Goal: Task Accomplishment & Management: Use online tool/utility

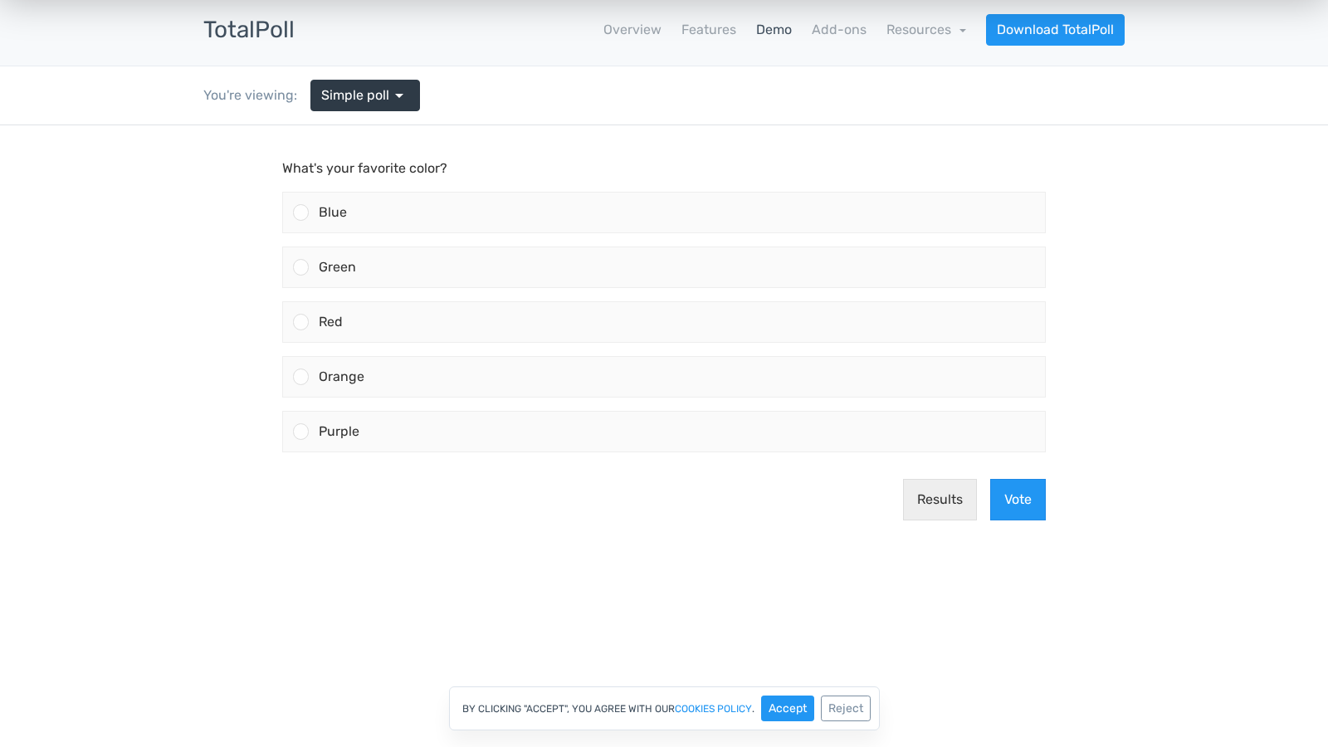
scroll to position [10, 0]
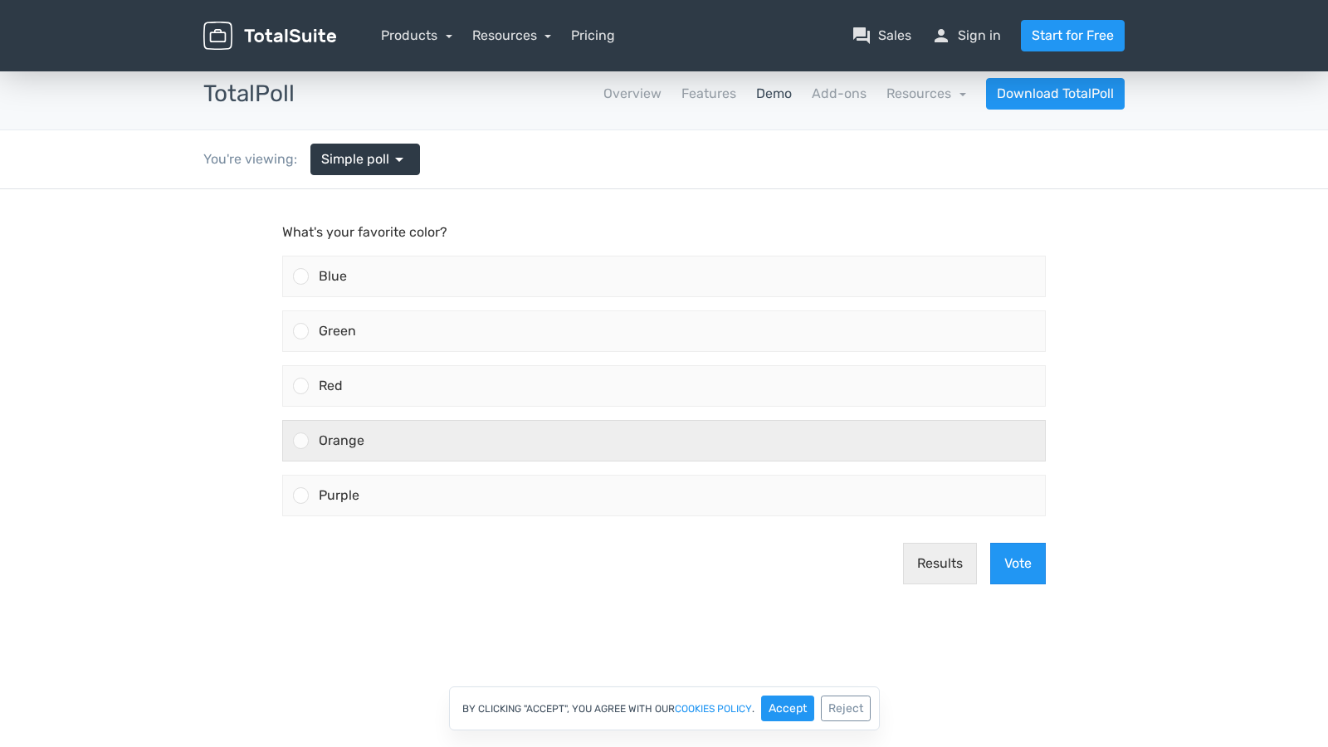
click at [343, 435] on span "Orange" at bounding box center [342, 440] width 46 height 16
click at [301, 441] on input "Orange" at bounding box center [301, 441] width 0 height 0
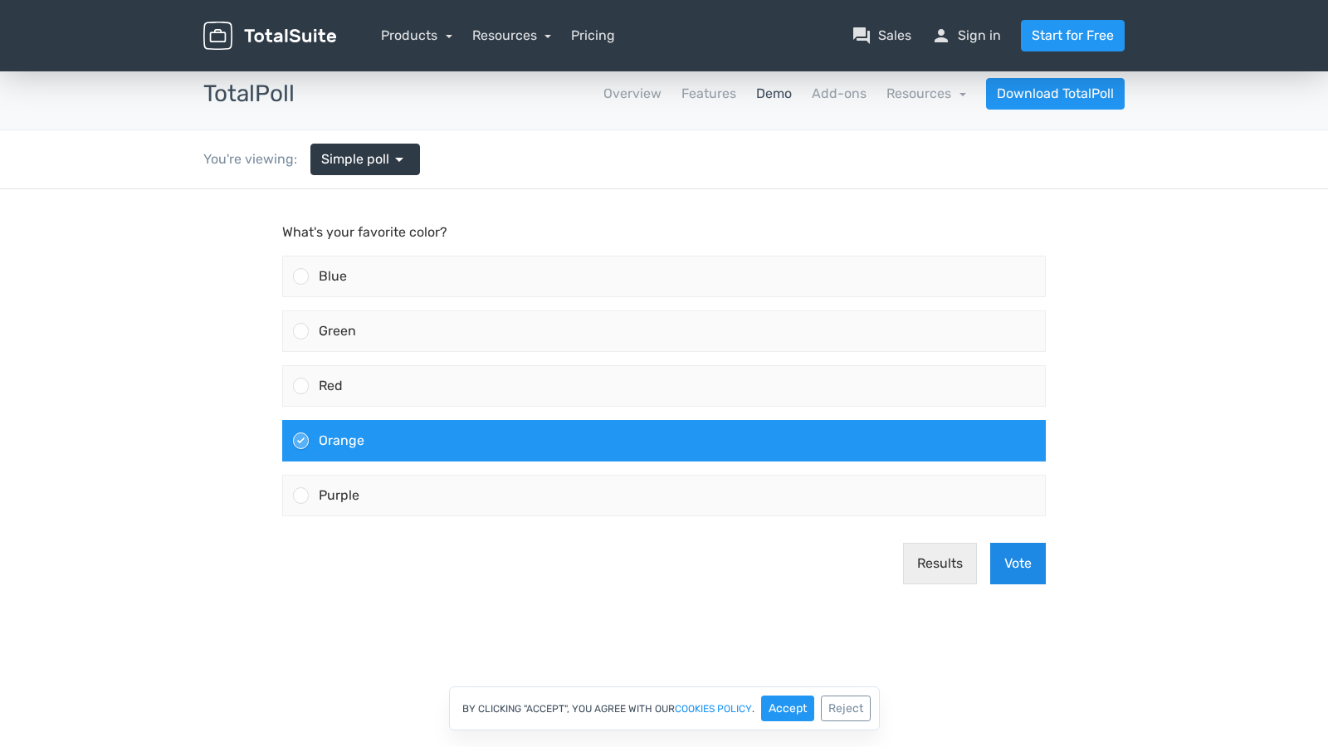
click at [1030, 553] on button "Vote" at bounding box center [1018, 563] width 56 height 41
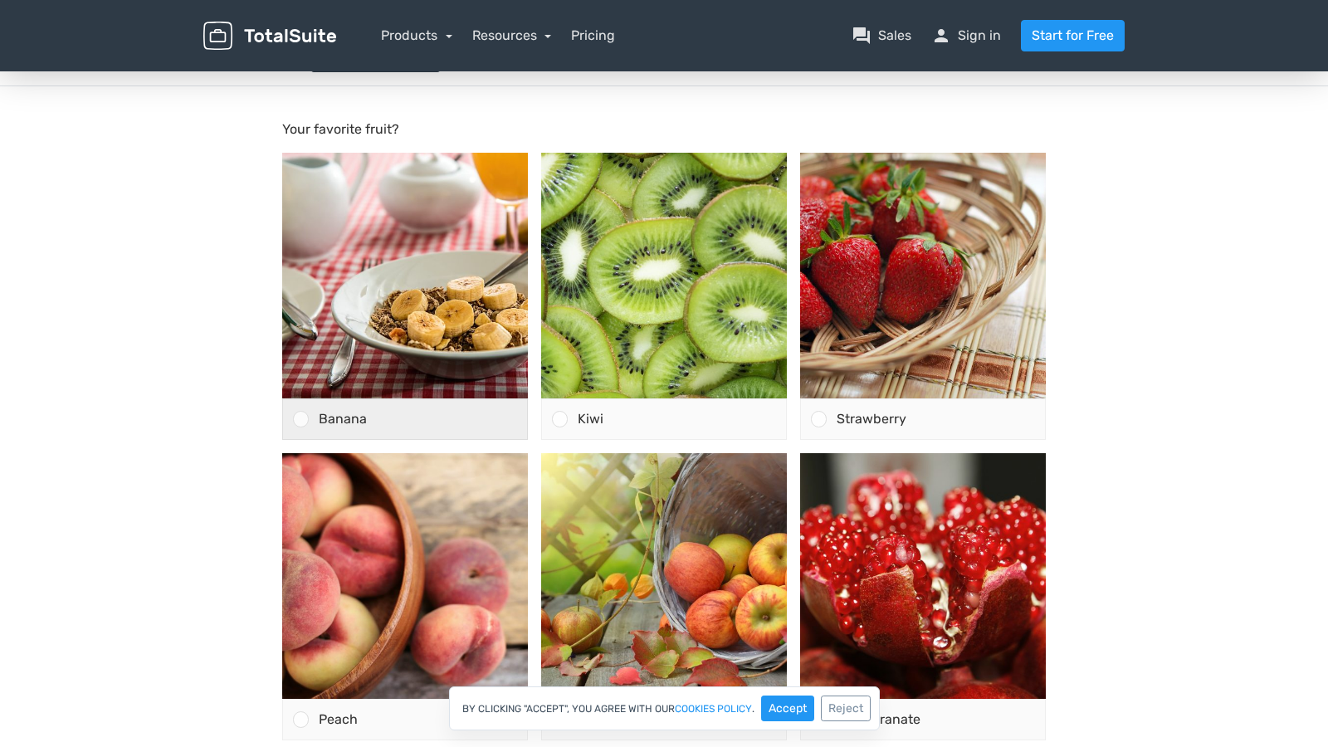
scroll to position [130, 0]
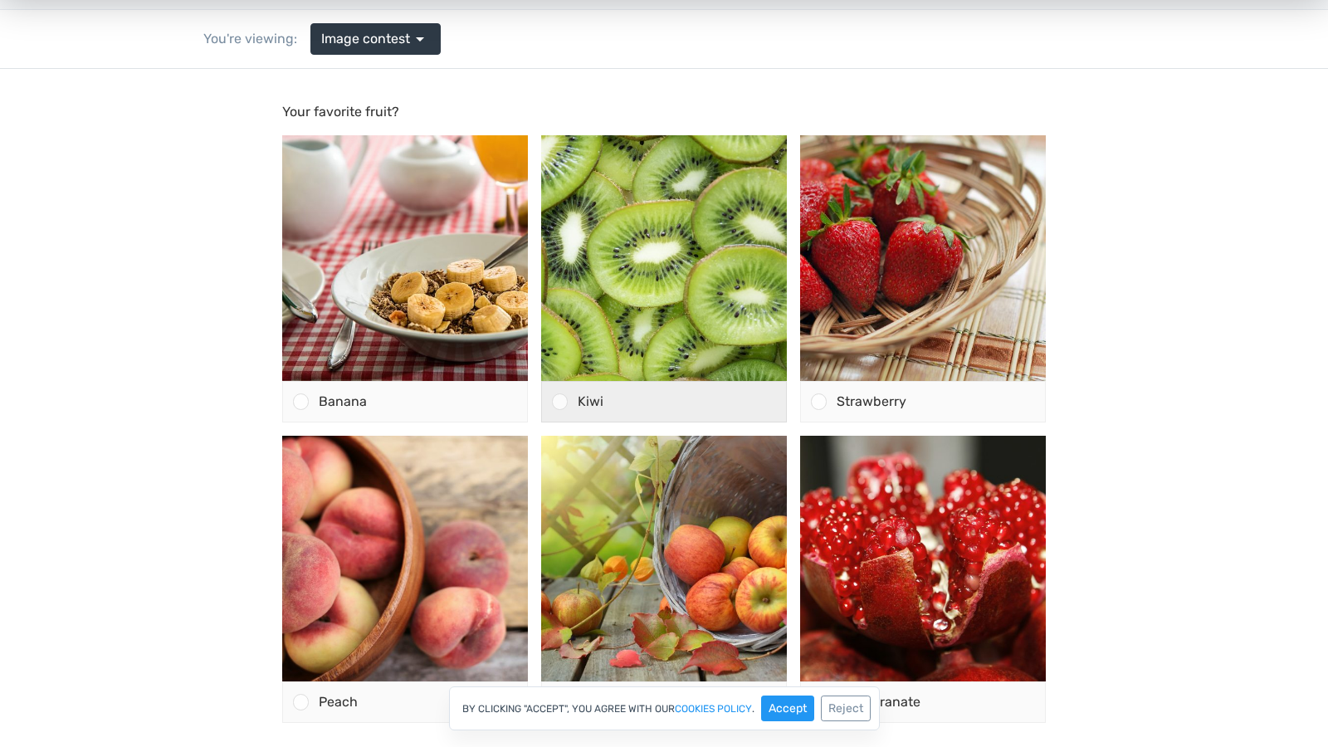
click at [657, 402] on div "Kiwi" at bounding box center [677, 402] width 218 height 40
click at [560, 402] on input "Kiwi" at bounding box center [560, 402] width 0 height 0
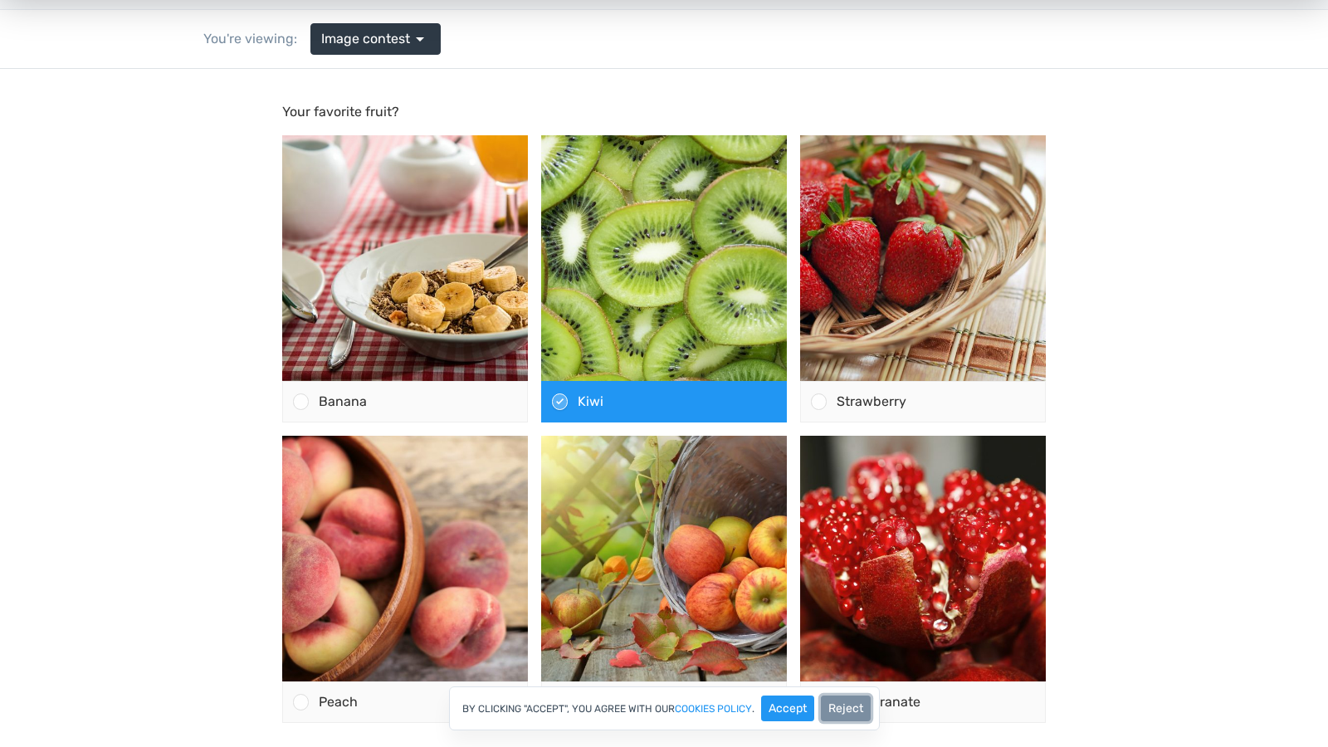
click at [870, 711] on button "Reject" at bounding box center [846, 708] width 50 height 26
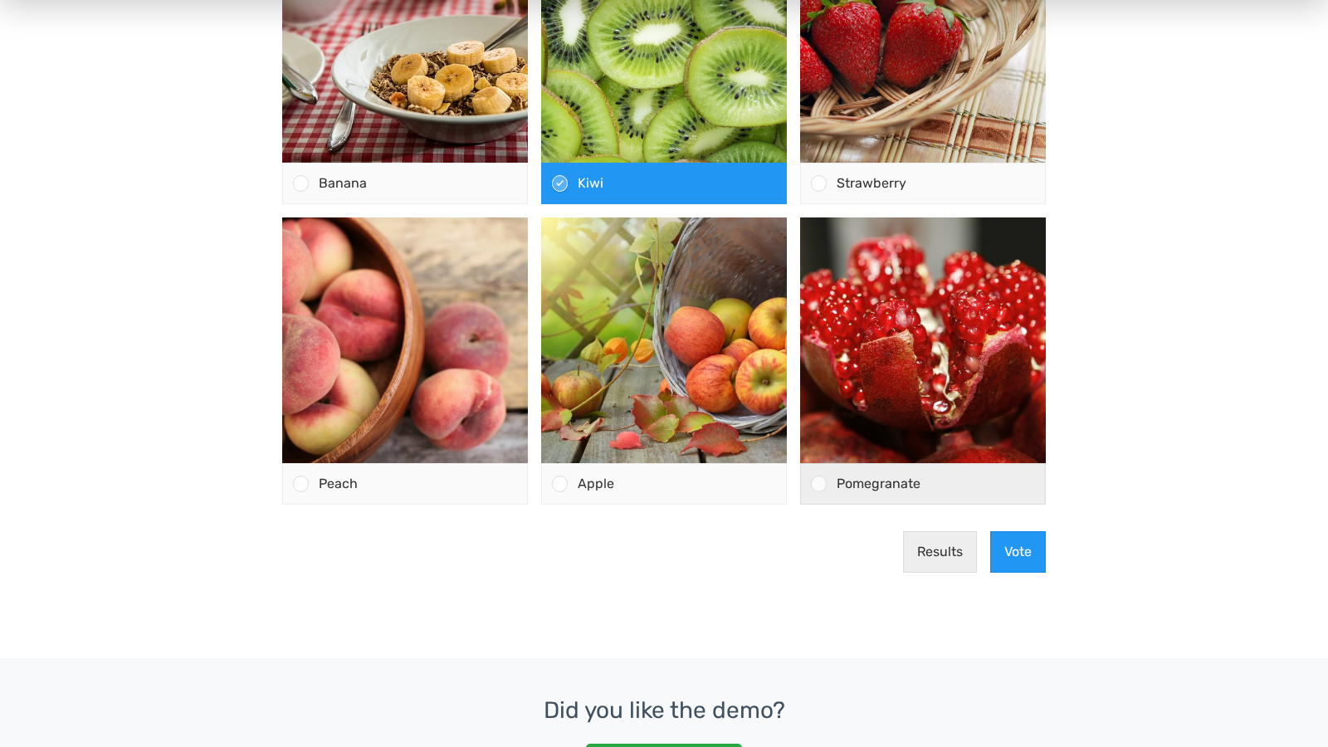
scroll to position [394, 0]
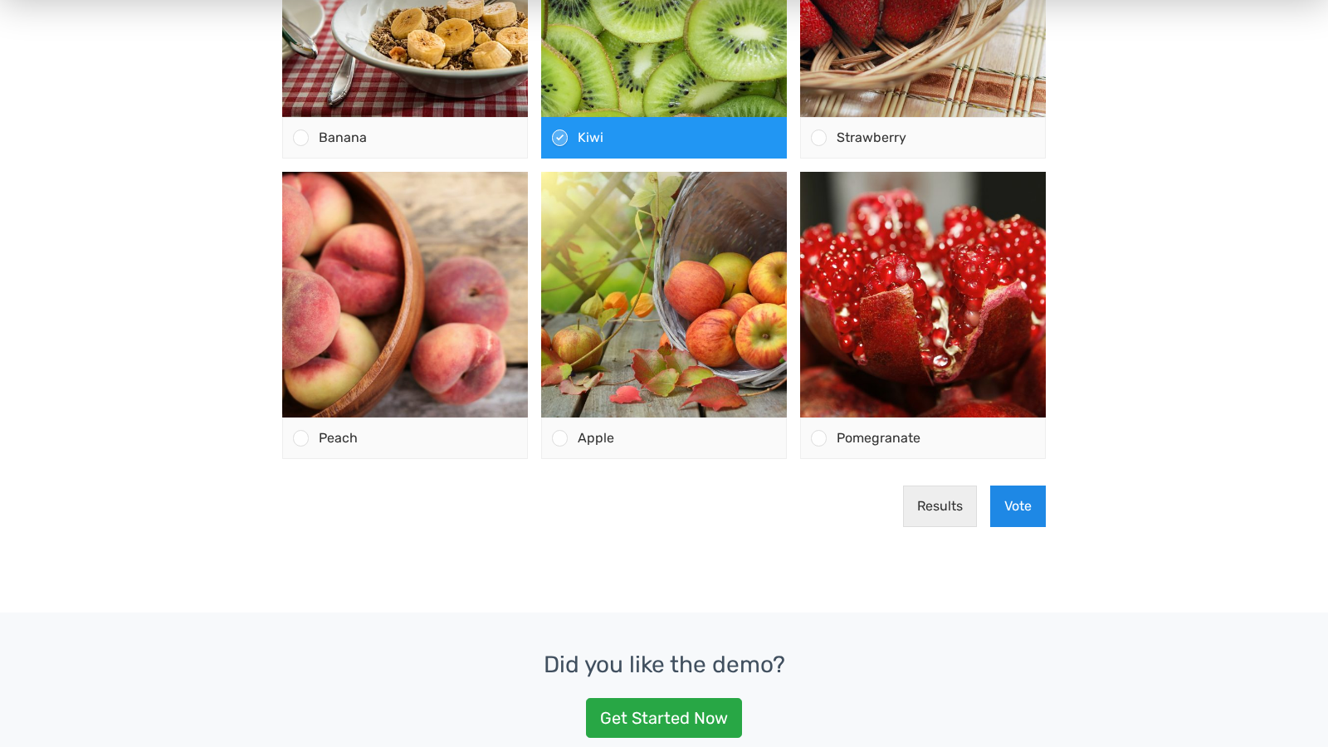
click at [1040, 505] on button "Vote" at bounding box center [1018, 505] width 56 height 41
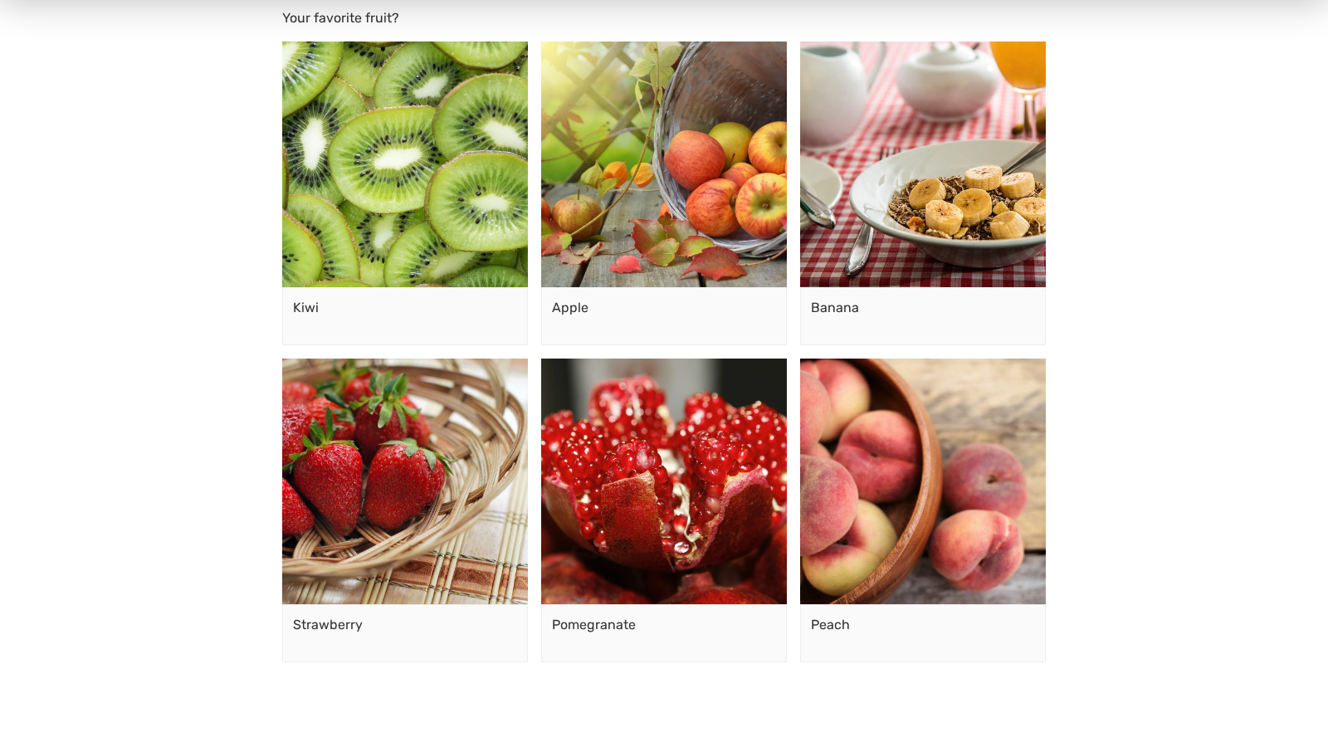
scroll to position [150, 0]
